Goal: Information Seeking & Learning: Learn about a topic

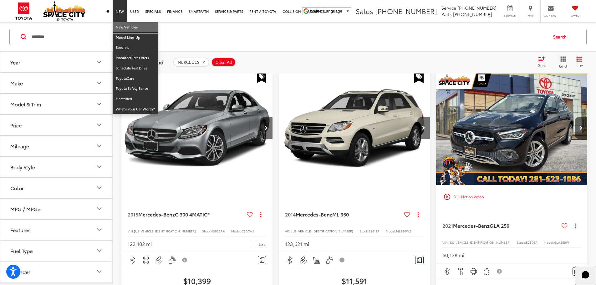
click at [122, 24] on link "New Vehicles" at bounding box center [135, 27] width 45 height 10
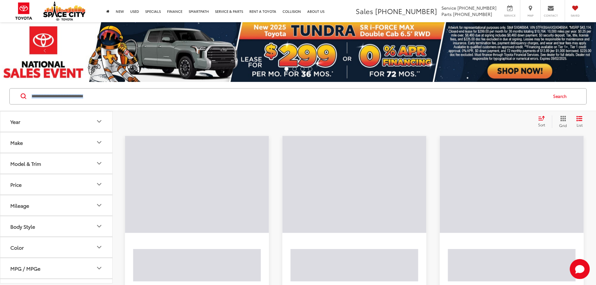
click at [163, 104] on div "Search" at bounding box center [298, 96] width 578 height 16
click at [163, 97] on input "Search by Make, Model, or Keyword" at bounding box center [289, 96] width 517 height 15
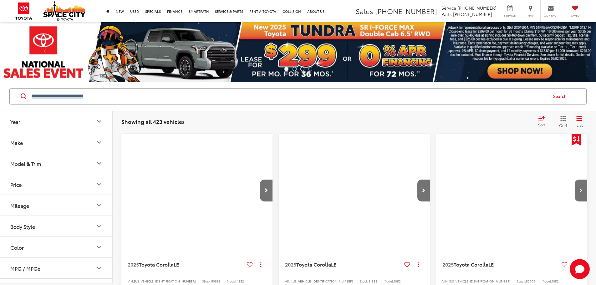
click at [163, 99] on input "Search by Make, Model, or Keyword" at bounding box center [289, 96] width 517 height 15
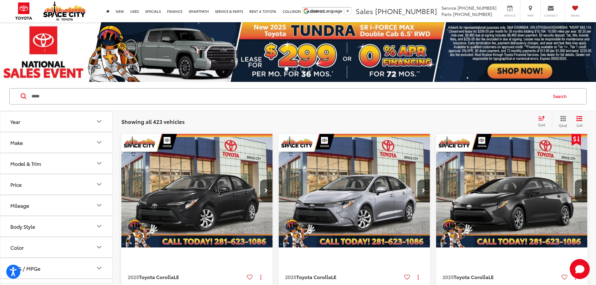
type input "*****"
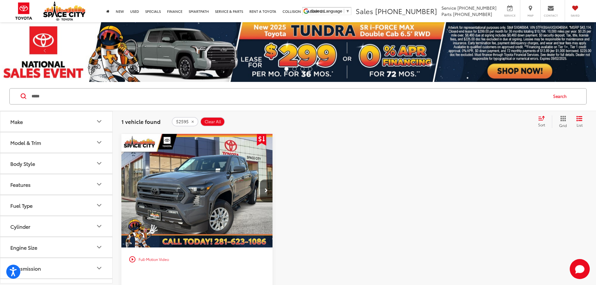
drag, startPoint x: 449, startPoint y: 150, endPoint x: 444, endPoint y: 144, distance: 8.0
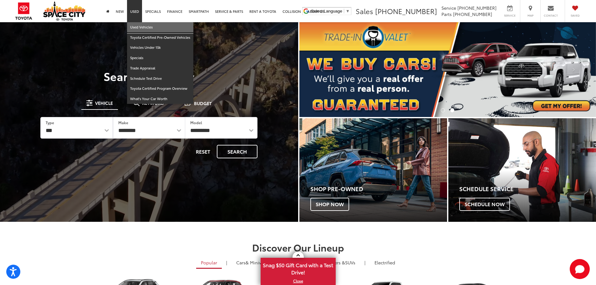
click at [138, 23] on link "Used Vehicles" at bounding box center [160, 27] width 66 height 10
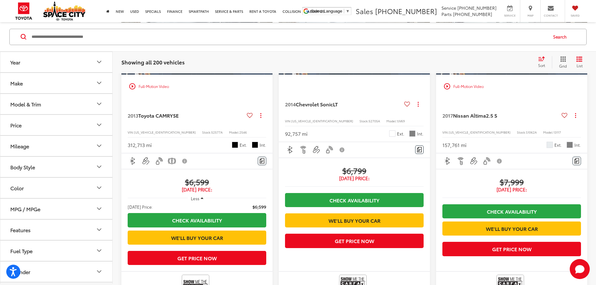
scroll to position [971, 0]
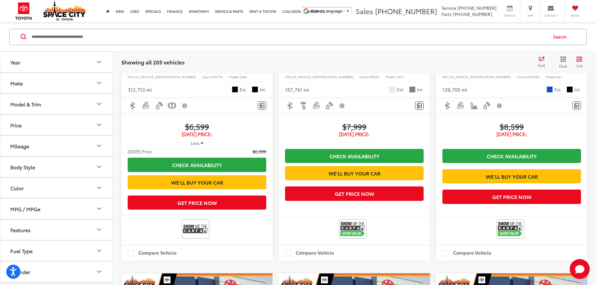
scroll to position [1093, 0]
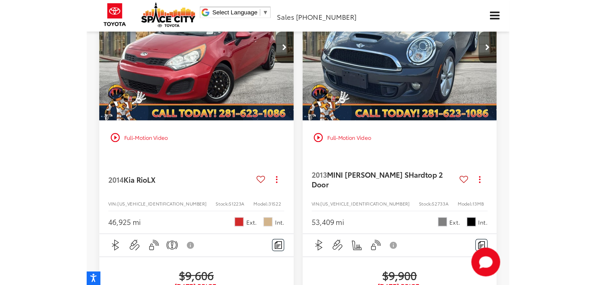
scroll to position [439, 0]
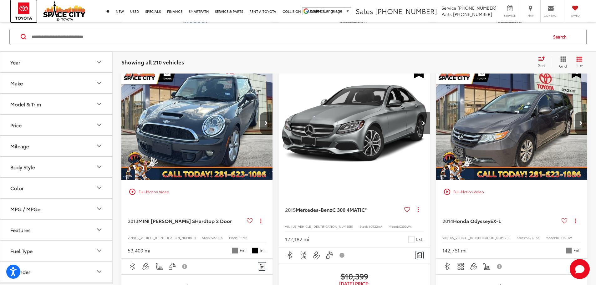
click at [23, 10] on img at bounding box center [24, 11] width 26 height 22
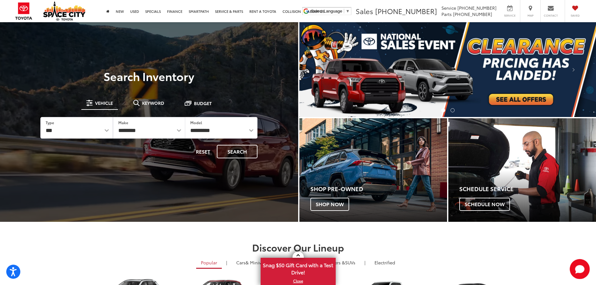
click at [539, 91] on img "carousel slide number 1 of 2" at bounding box center [448, 69] width 297 height 95
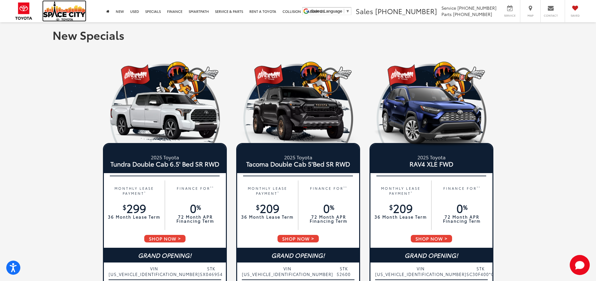
click at [59, 12] on img at bounding box center [64, 10] width 42 height 19
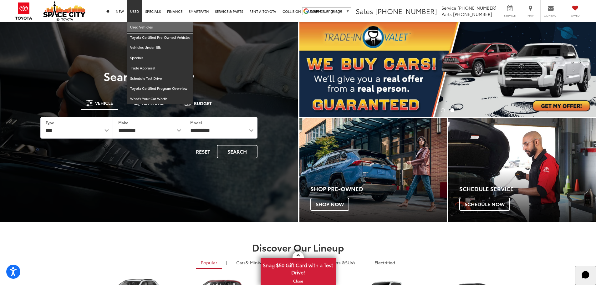
click at [138, 30] on link "Used Vehicles" at bounding box center [160, 27] width 66 height 10
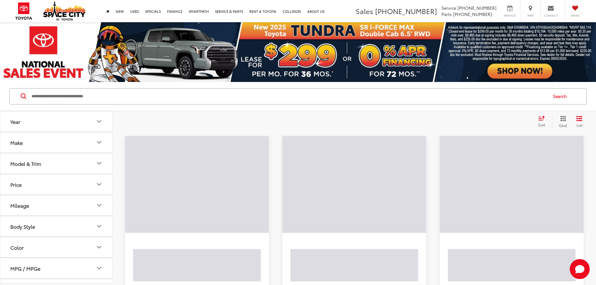
click at [112, 99] on input "Search by Make, Model, or Keyword" at bounding box center [289, 96] width 517 height 15
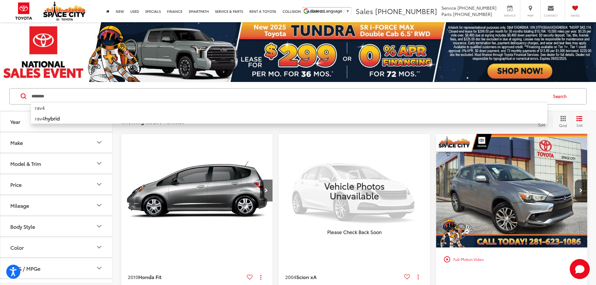
type input "********"
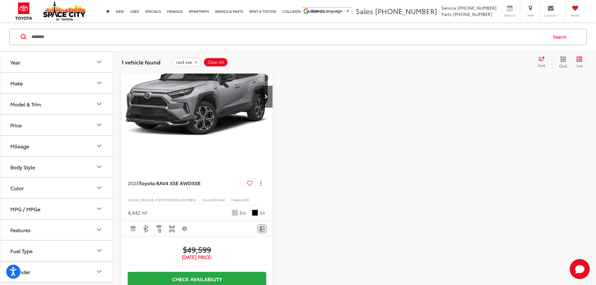
scroll to position [63, 0]
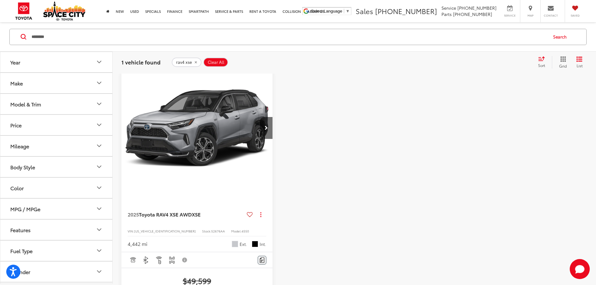
click at [133, 104] on img "2025 Toyota RAV4 XSE AWD XSE 0" at bounding box center [197, 128] width 152 height 114
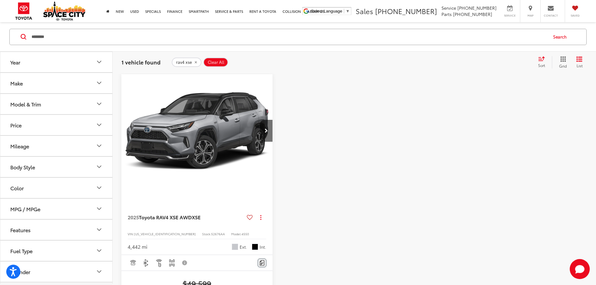
click at [211, 232] on span "52676AA" at bounding box center [218, 234] width 14 height 5
copy span "52676AA"
click at [331, 152] on div at bounding box center [354, 238] width 151 height 328
click at [211, 232] on span "52676AA" at bounding box center [218, 234] width 14 height 5
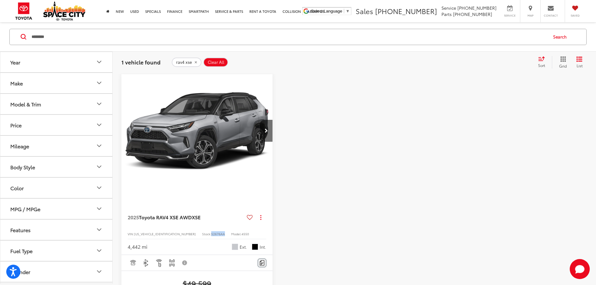
click at [211, 232] on span "52676AA" at bounding box center [218, 234] width 14 height 5
copy span "52676AA"
click at [176, 214] on span "Toyota RAV4 XSE AWD" at bounding box center [165, 217] width 53 height 7
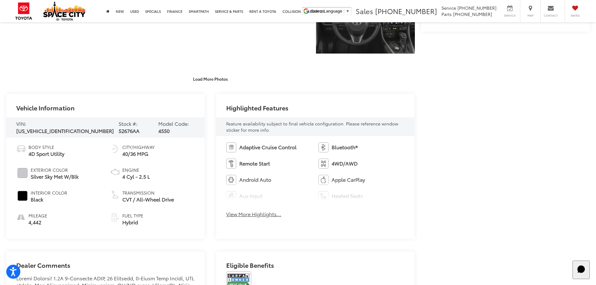
click at [261, 215] on button "View More Highlights..." at bounding box center [253, 214] width 55 height 7
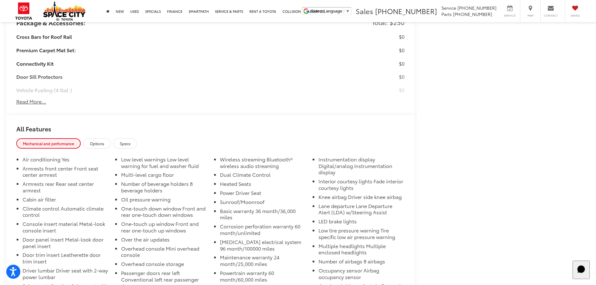
click at [38, 101] on button "Read More..." at bounding box center [31, 101] width 30 height 7
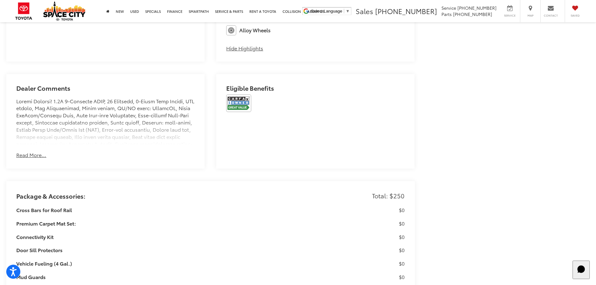
scroll to position [440, 0]
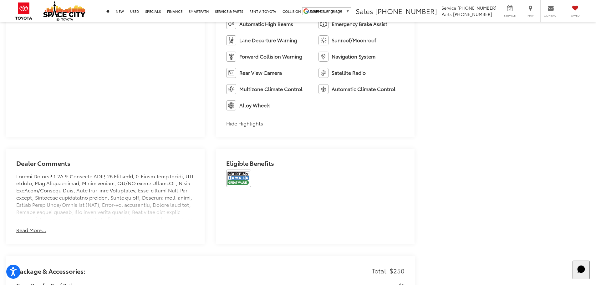
drag, startPoint x: 427, startPoint y: 91, endPoint x: 360, endPoint y: 2, distance: 112.0
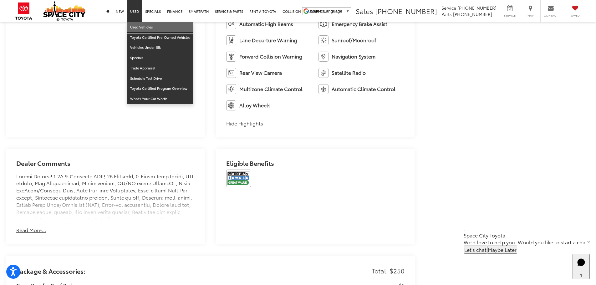
click at [137, 27] on link "Used Vehicles" at bounding box center [160, 27] width 66 height 10
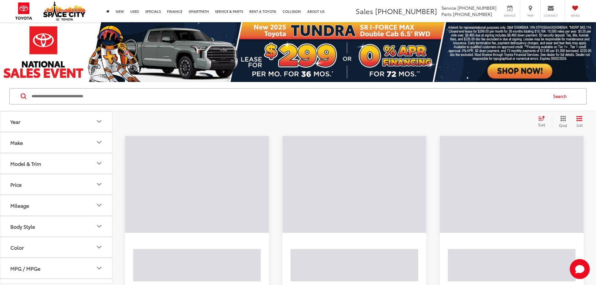
click at [132, 102] on input "Search by Make, Model, or Keyword" at bounding box center [289, 96] width 517 height 15
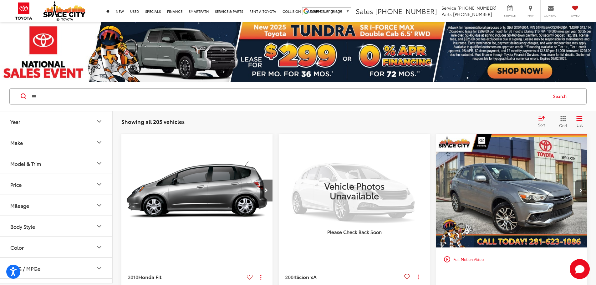
type input "***"
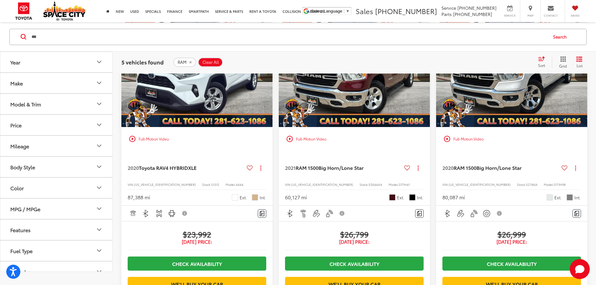
scroll to position [125, 0]
